Goal: Task Accomplishment & Management: Use online tool/utility

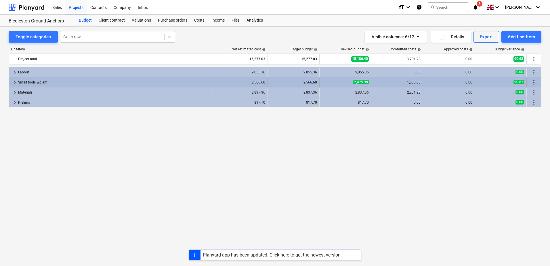
click at [51, 86] on div "Small tools & plant" at bounding box center [115, 82] width 195 height 9
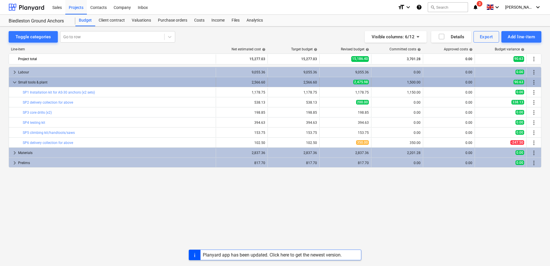
click at [54, 85] on div "Small tools & plant" at bounding box center [115, 82] width 195 height 9
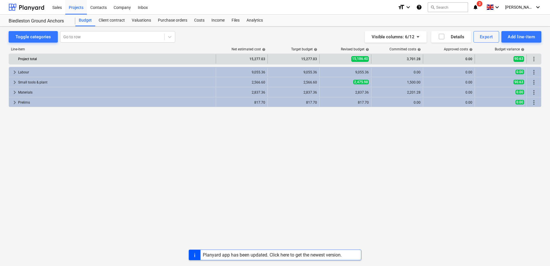
click at [20, 57] on div "Project total" at bounding box center [115, 58] width 195 height 9
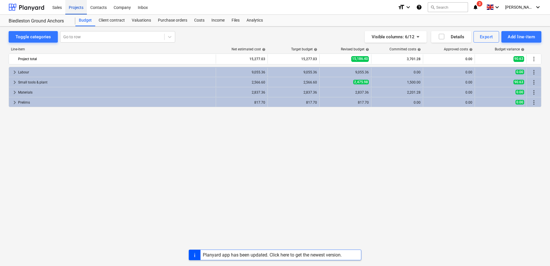
click at [82, 9] on div "Projects" at bounding box center [76, 7] width 22 height 15
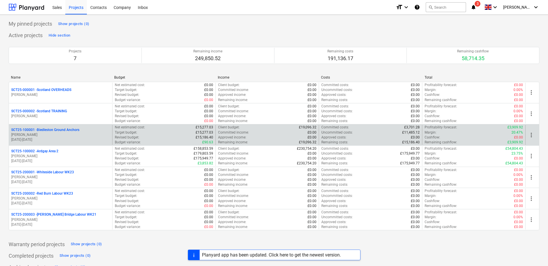
click at [79, 139] on p "13.09.2025 - 25.09.2025" at bounding box center [60, 139] width 99 height 5
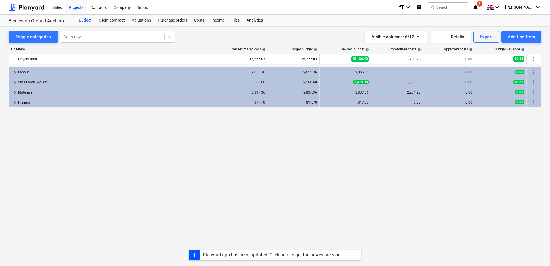
click at [220, 255] on div "Planyard app has been updated. Click here to get the newest version." at bounding box center [272, 254] width 139 height 5
click at [169, 20] on div "Purchase orders" at bounding box center [172, 21] width 36 height 12
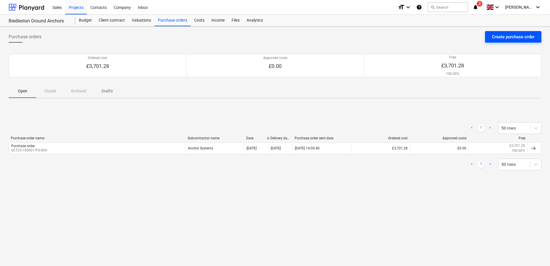
click at [490, 38] on button "Create purchase order" at bounding box center [513, 37] width 56 height 12
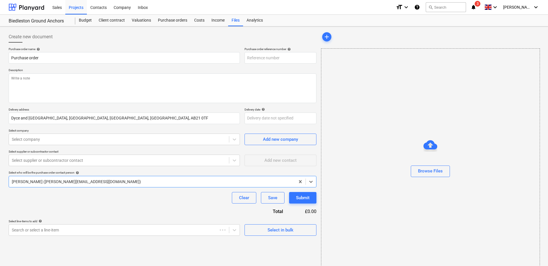
type textarea "x"
type input "SCT25-100001-PO-005"
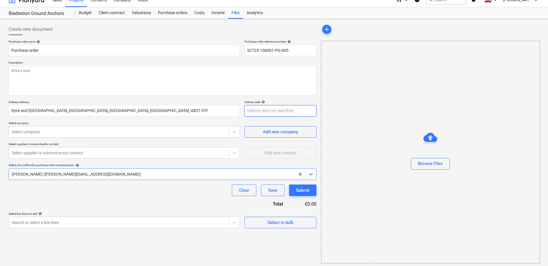
scroll to position [9, 0]
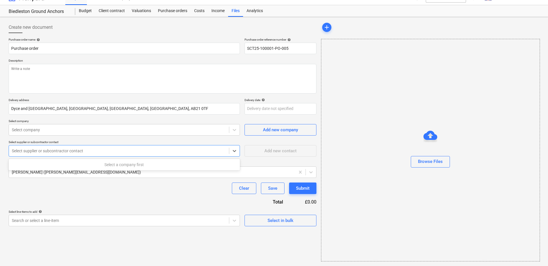
click at [135, 153] on div at bounding box center [119, 151] width 214 height 6
click at [135, 130] on div at bounding box center [119, 130] width 214 height 6
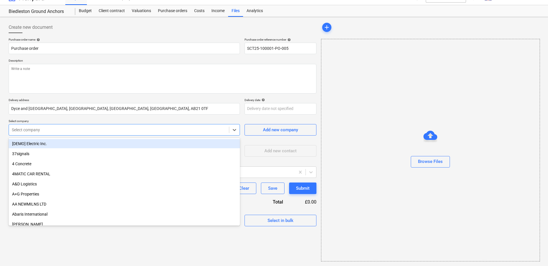
click at [135, 130] on div at bounding box center [119, 130] width 214 height 6
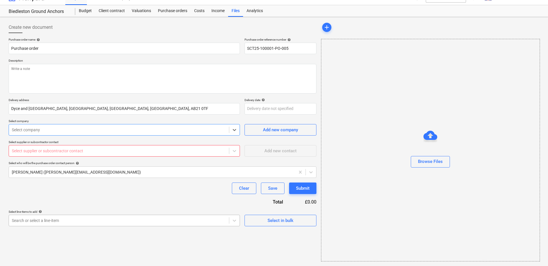
click at [102, 216] on body "Sales Projects Contacts Company Inbox format_size keyboard_arrow_down help sear…" at bounding box center [274, 124] width 548 height 266
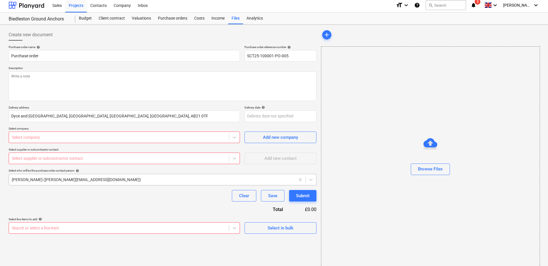
scroll to position [0, 0]
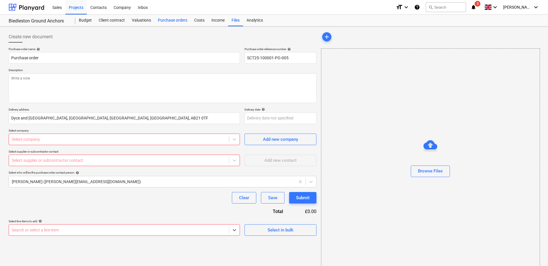
type textarea "x"
click at [174, 19] on div "Purchase orders" at bounding box center [172, 21] width 36 height 12
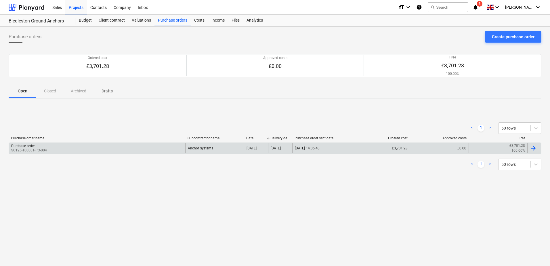
click at [539, 148] on div at bounding box center [534, 148] width 14 height 10
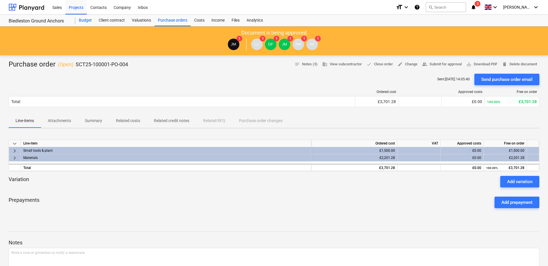
click at [78, 20] on div "Budget" at bounding box center [85, 21] width 20 height 12
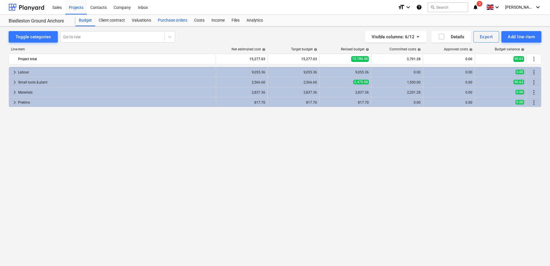
click at [182, 23] on div "Purchase orders" at bounding box center [172, 21] width 36 height 12
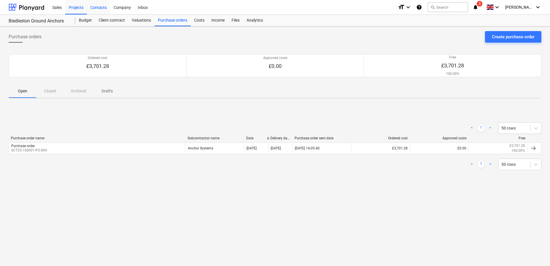
click at [101, 10] on div "Contacts" at bounding box center [98, 7] width 23 height 15
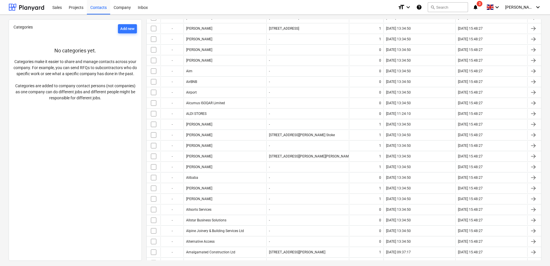
scroll to position [288, 0]
click at [468, 6] on button "search Search" at bounding box center [448, 7] width 40 height 10
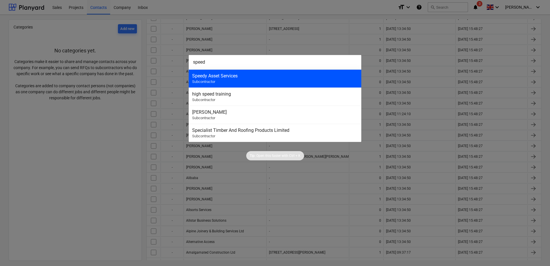
type input "speed"
click at [245, 82] on div "Speedy Asset Services Subcontractor" at bounding box center [275, 78] width 173 height 18
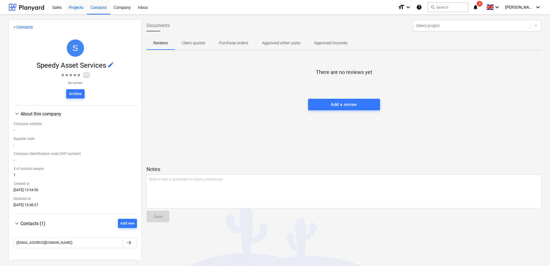
drag, startPoint x: 80, startPoint y: 8, endPoint x: 78, endPoint y: 14, distance: 6.0
click at [80, 8] on div "Projects" at bounding box center [76, 7] width 22 height 15
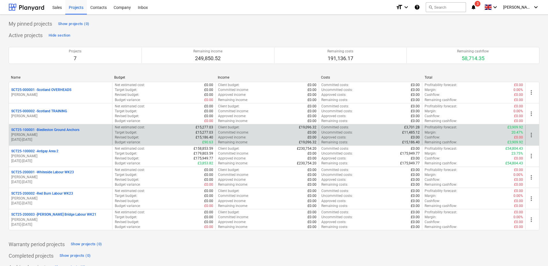
click at [96, 133] on p "[PERSON_NAME]" at bounding box center [60, 134] width 99 height 5
